Goal: Task Accomplishment & Management: Use online tool/utility

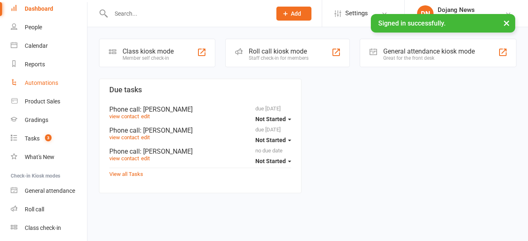
scroll to position [36, 0]
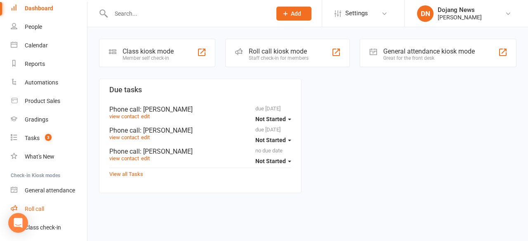
click at [44, 210] on div "Roll call" at bounding box center [34, 209] width 19 height 7
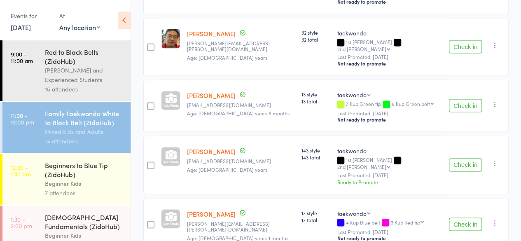
scroll to position [607, 0]
click at [464, 158] on button "Check in" at bounding box center [465, 164] width 33 height 13
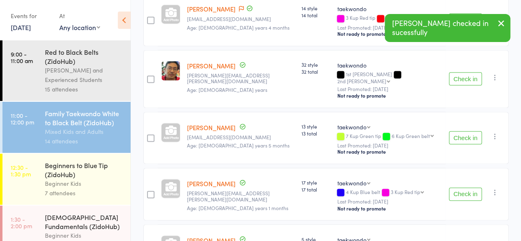
scroll to position [570, 0]
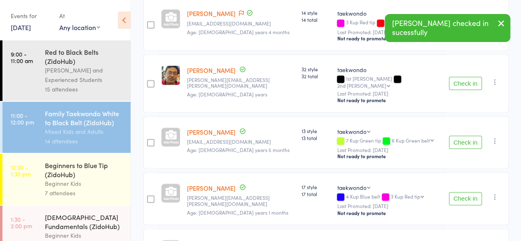
click at [457, 77] on button "Check in" at bounding box center [465, 83] width 33 height 13
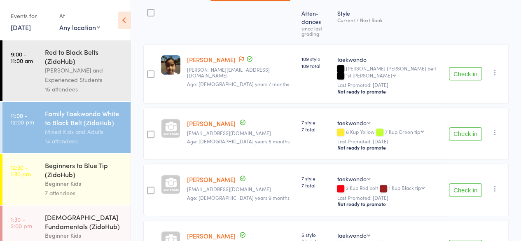
scroll to position [123, 0]
click at [460, 127] on button "Check in" at bounding box center [465, 133] width 33 height 13
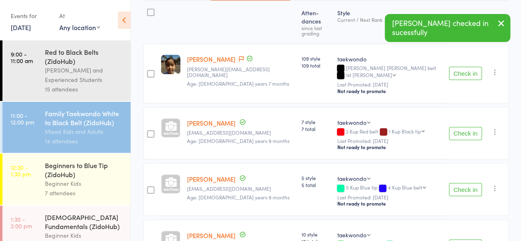
click at [466, 127] on button "Check in" at bounding box center [465, 133] width 33 height 13
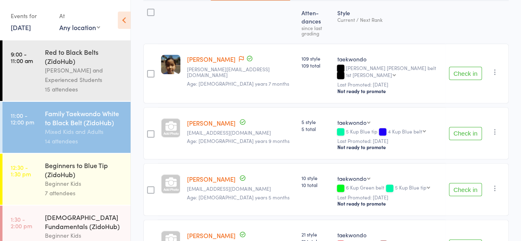
click at [456, 127] on button "Check in" at bounding box center [465, 133] width 33 height 13
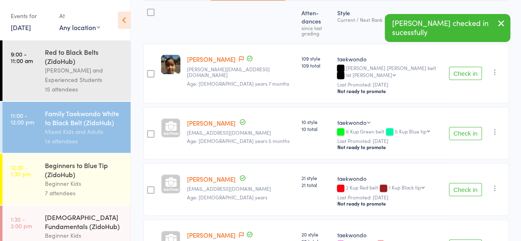
click at [458, 127] on button "Check in" at bounding box center [465, 133] width 33 height 13
click at [461, 127] on button "Check in" at bounding box center [465, 133] width 33 height 13
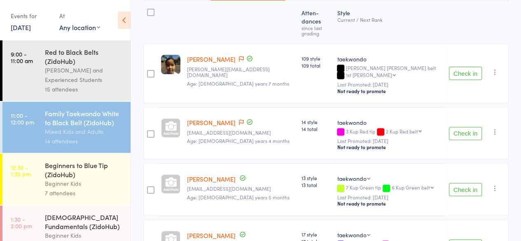
click at [461, 127] on button "Check in" at bounding box center [465, 133] width 33 height 13
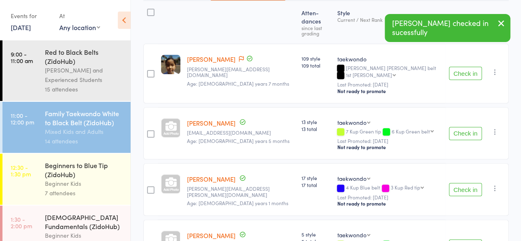
click at [461, 127] on button "Check in" at bounding box center [465, 133] width 33 height 13
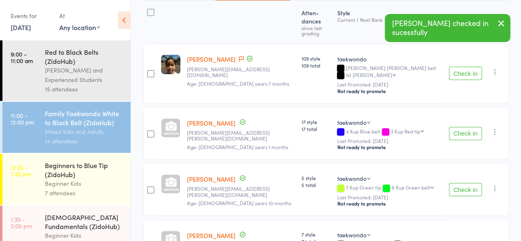
click at [461, 127] on button "Check in" at bounding box center [465, 133] width 33 height 13
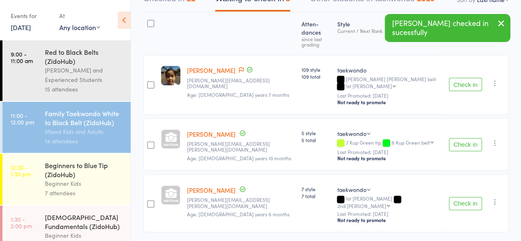
click at [460, 138] on button "Check in" at bounding box center [465, 144] width 33 height 13
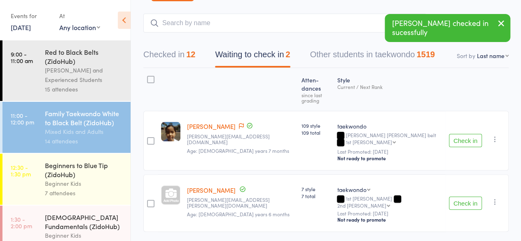
click at [464, 197] on button "Check in" at bounding box center [465, 203] width 33 height 13
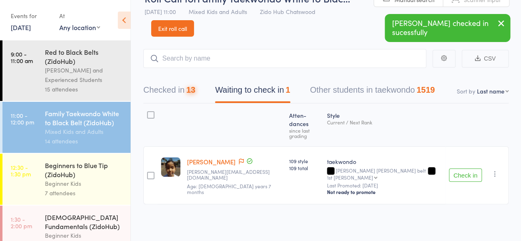
scroll to position [0, 0]
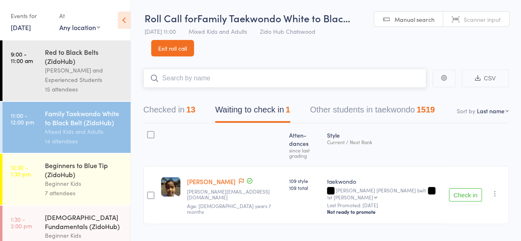
click at [344, 87] on input "search" at bounding box center [284, 78] width 283 height 19
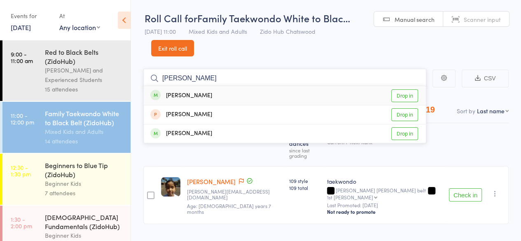
type input "bobby"
click at [403, 94] on link "Drop in" at bounding box center [405, 95] width 27 height 13
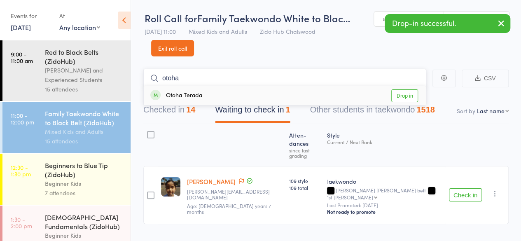
type input "otoha"
click at [401, 96] on link "Drop in" at bounding box center [405, 95] width 27 height 13
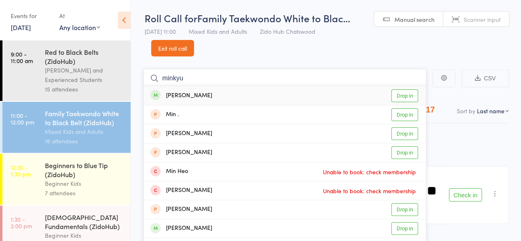
type input "minkyu"
click at [406, 95] on link "Drop in" at bounding box center [405, 95] width 27 height 13
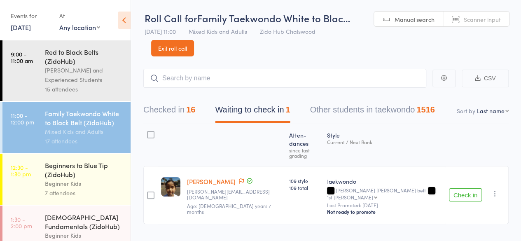
click at [460, 188] on button "Check in" at bounding box center [465, 194] width 33 height 13
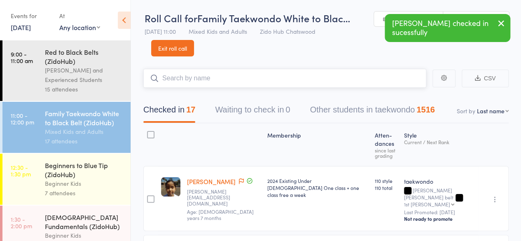
click at [236, 78] on input "search" at bounding box center [284, 78] width 283 height 19
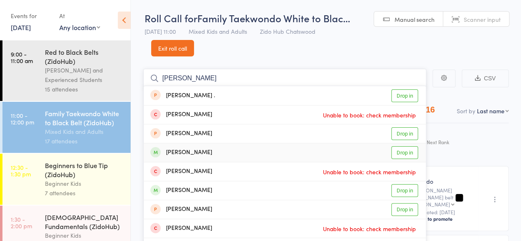
type input "sophia"
click at [397, 154] on link "Drop in" at bounding box center [405, 152] width 27 height 13
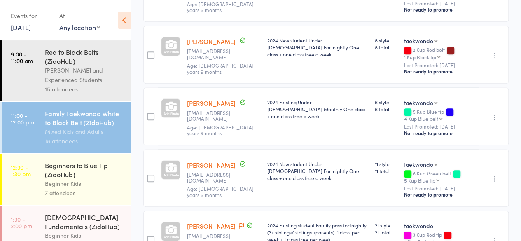
scroll to position [0, 0]
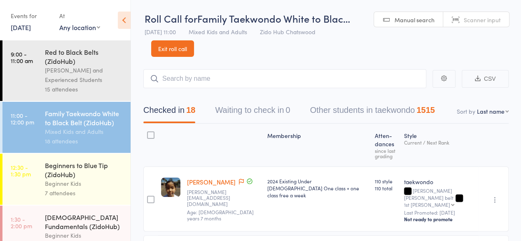
click at [68, 177] on div "Beginners to Blue Tip (ZidoHub)" at bounding box center [84, 170] width 79 height 18
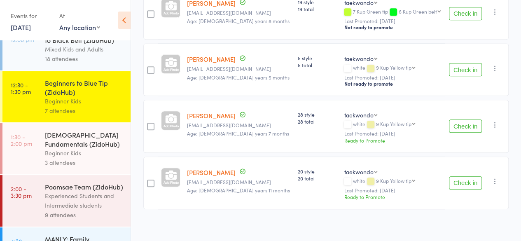
scroll to position [82, 0]
click at [86, 148] on div "4-6 year old Fundamentals (ZidoHub)" at bounding box center [84, 139] width 79 height 18
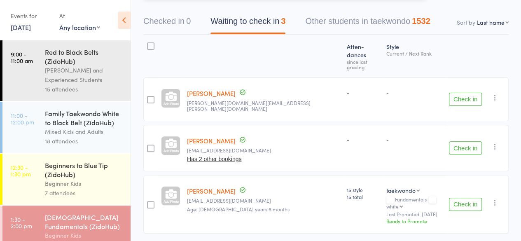
scroll to position [89, 0]
click at [210, 155] on button "Has 2 other bookings" at bounding box center [214, 158] width 54 height 7
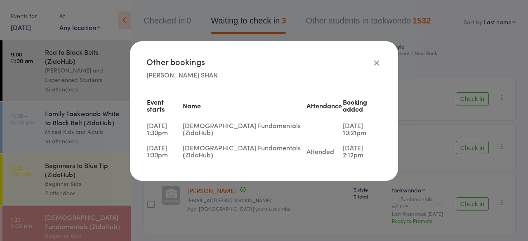
click at [376, 62] on icon at bounding box center [376, 62] width 9 height 9
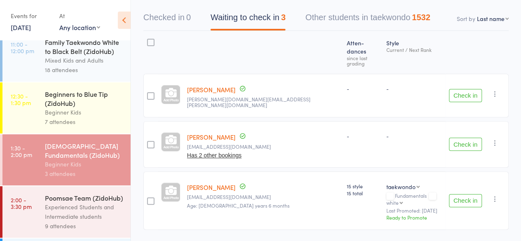
scroll to position [136, 0]
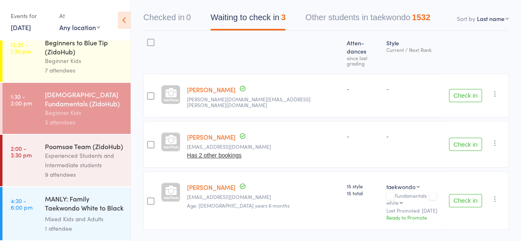
click at [76, 154] on div "Experienced Students and Intermediate students" at bounding box center [84, 160] width 79 height 19
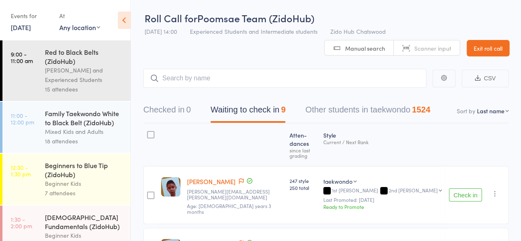
click at [72, 134] on div "Mixed Kids and Adults" at bounding box center [84, 131] width 79 height 9
